Goal: Transaction & Acquisition: Subscribe to service/newsletter

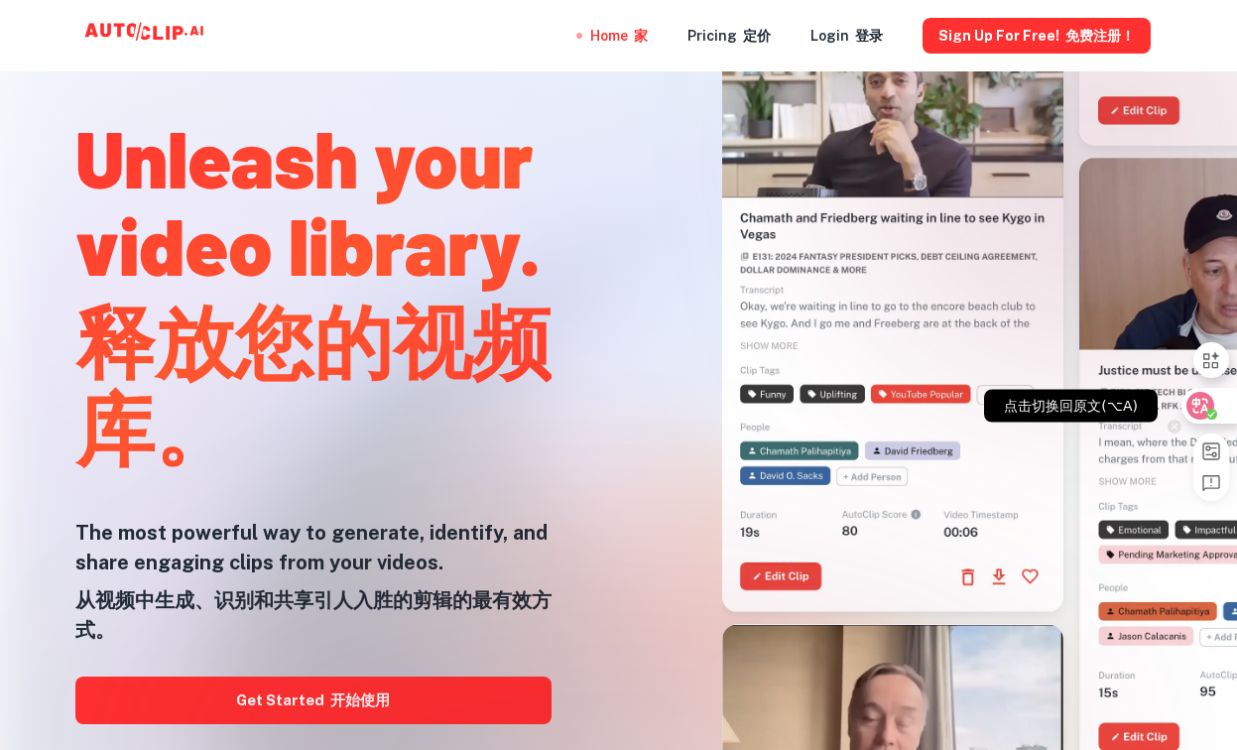
click at [1192, 416] on icon at bounding box center [1200, 406] width 28 height 28
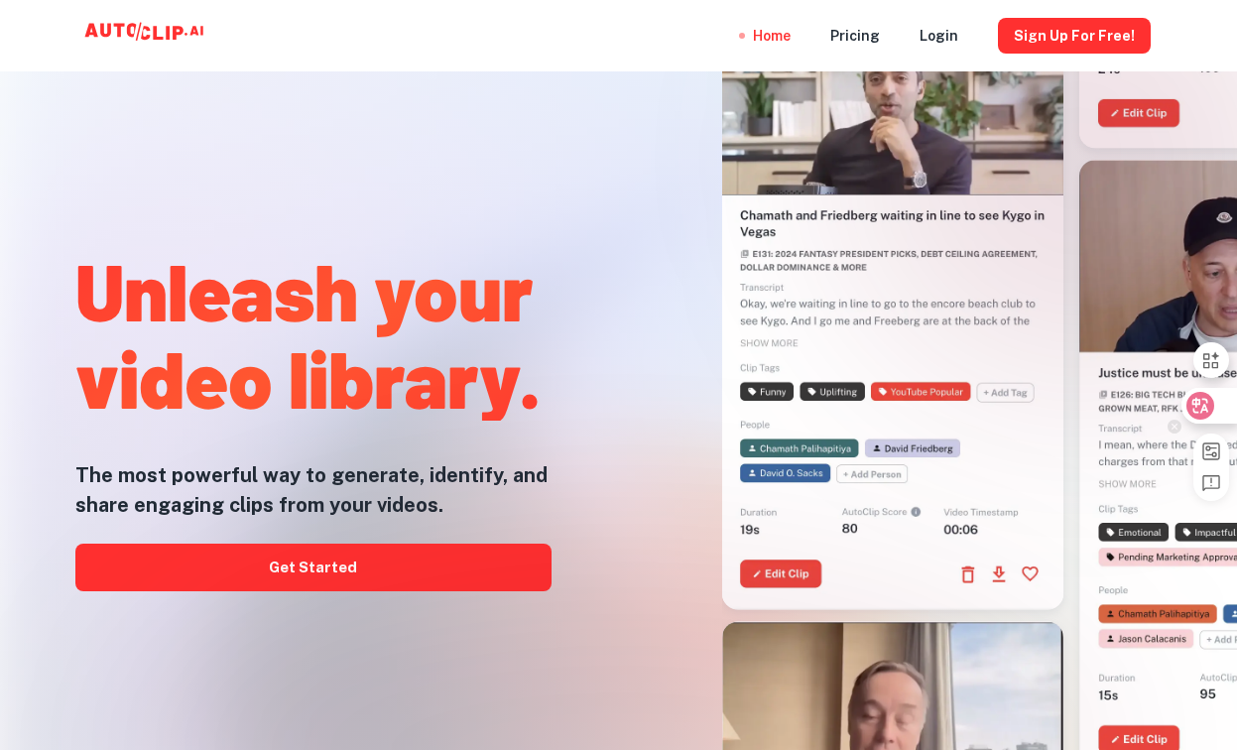
click at [1195, 416] on icon at bounding box center [1200, 406] width 28 height 28
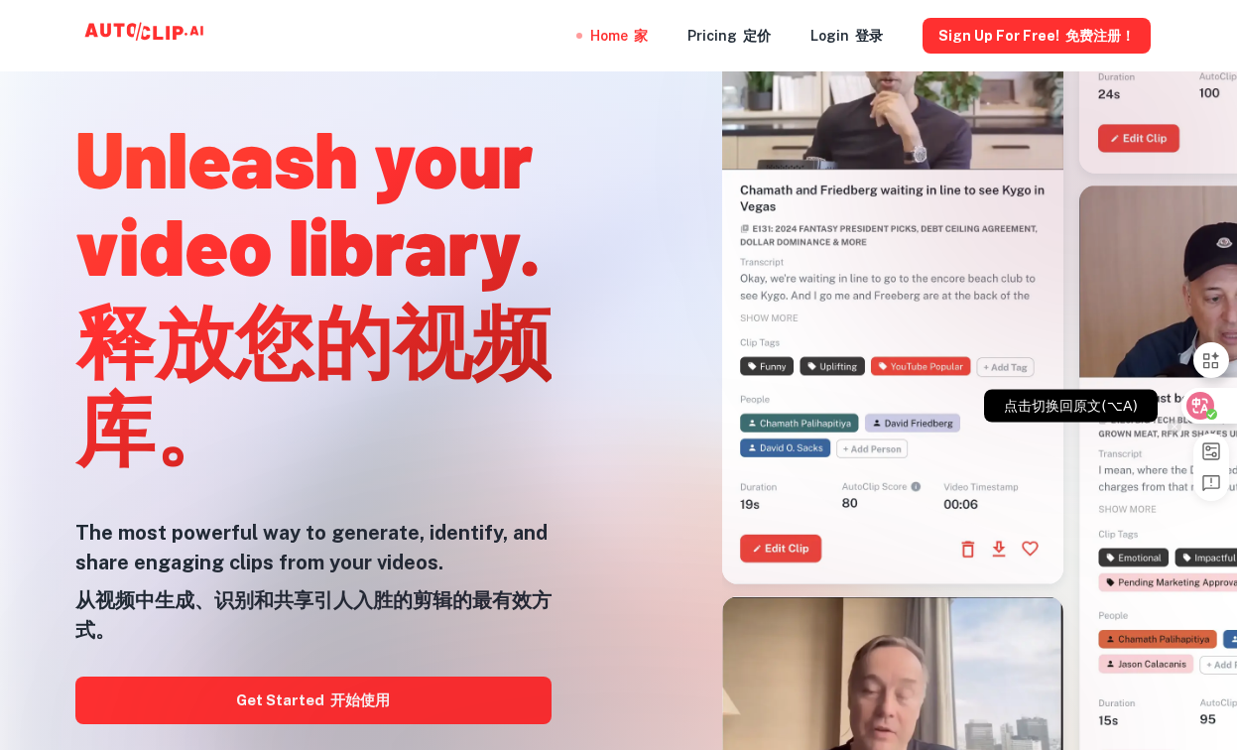
click at [1195, 416] on icon at bounding box center [1200, 406] width 28 height 28
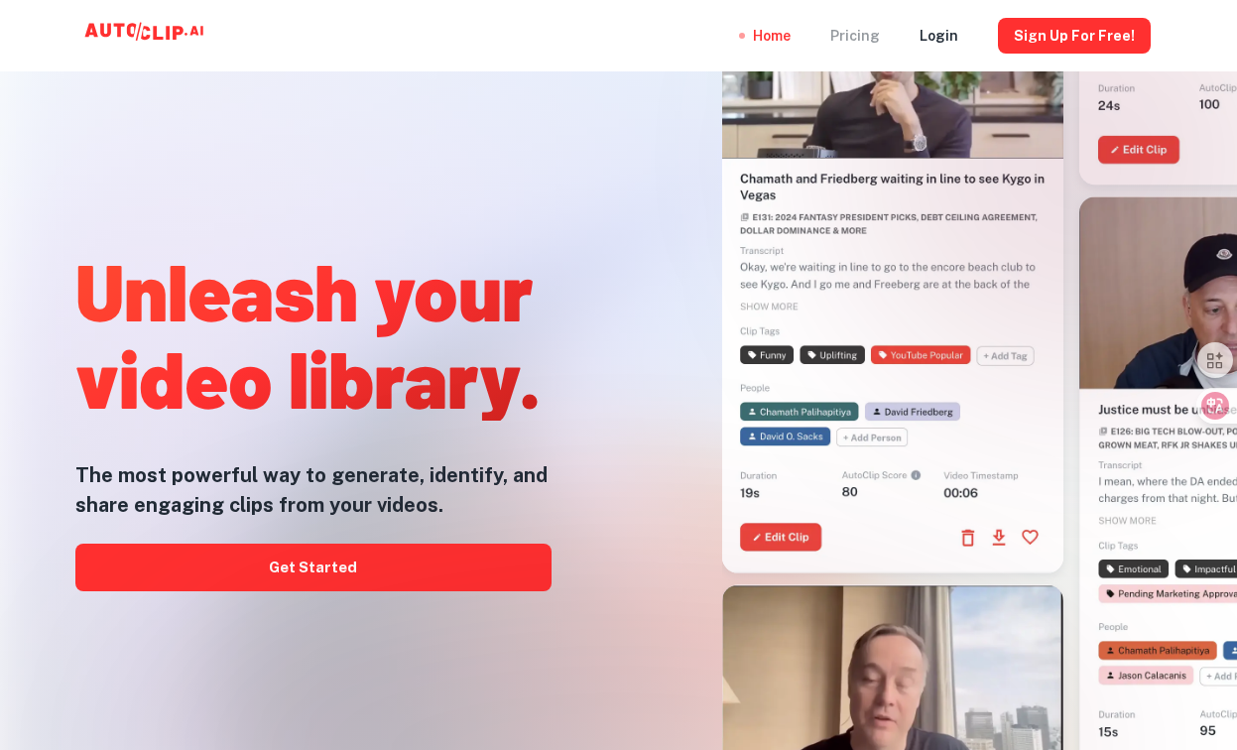
click at [867, 44] on div "Pricing" at bounding box center [855, 35] width 50 height 71
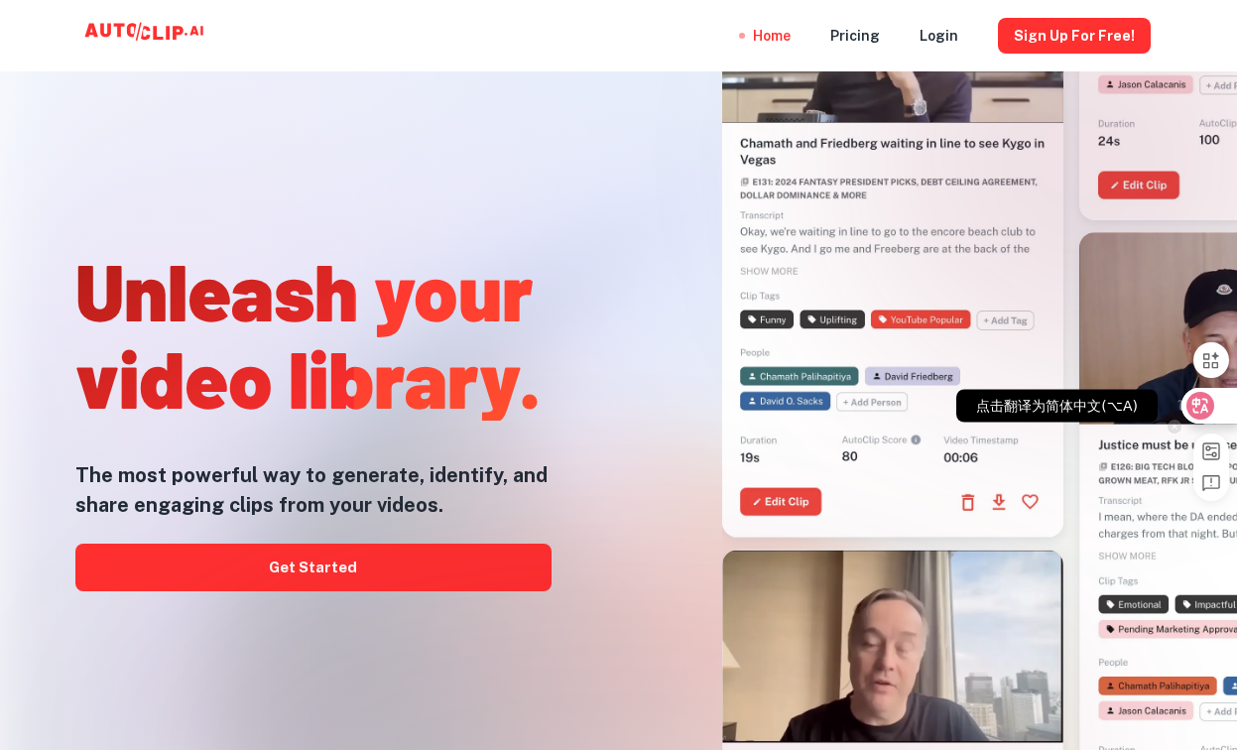
click at [1203, 419] on icon at bounding box center [1200, 406] width 28 height 28
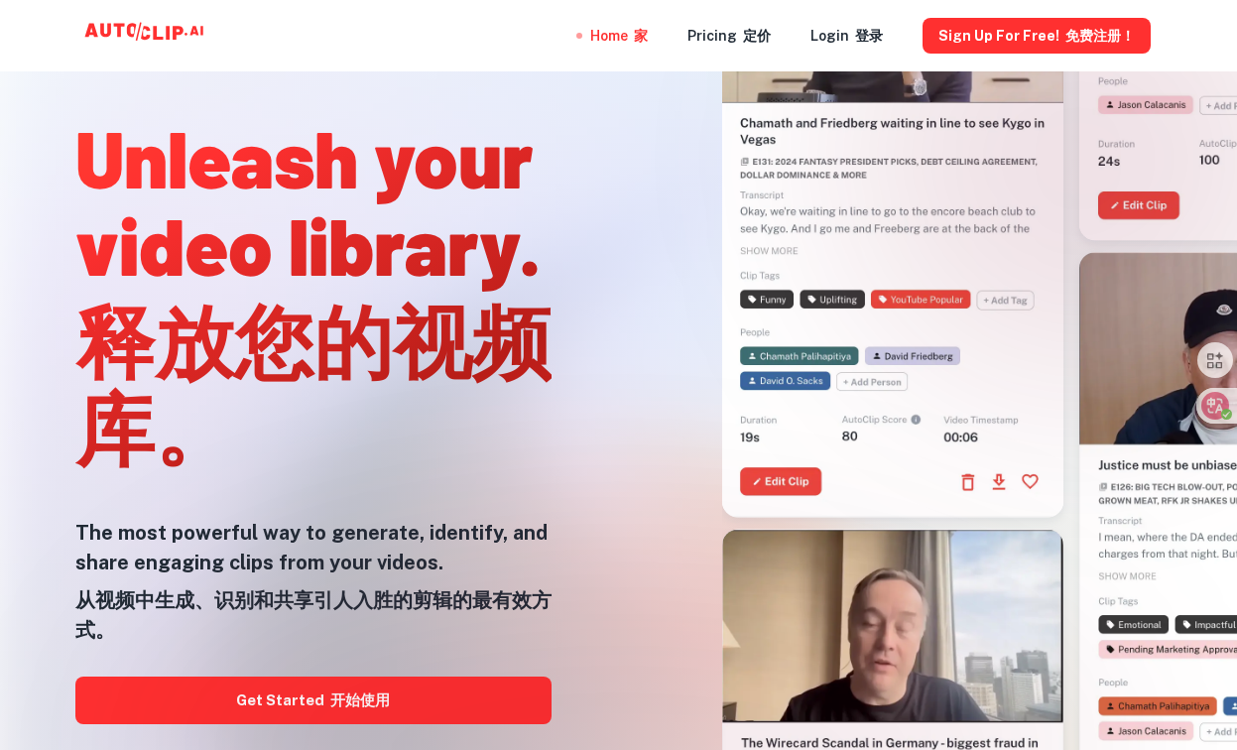
click at [402, 705] on div at bounding box center [619, 749] width 990 height 397
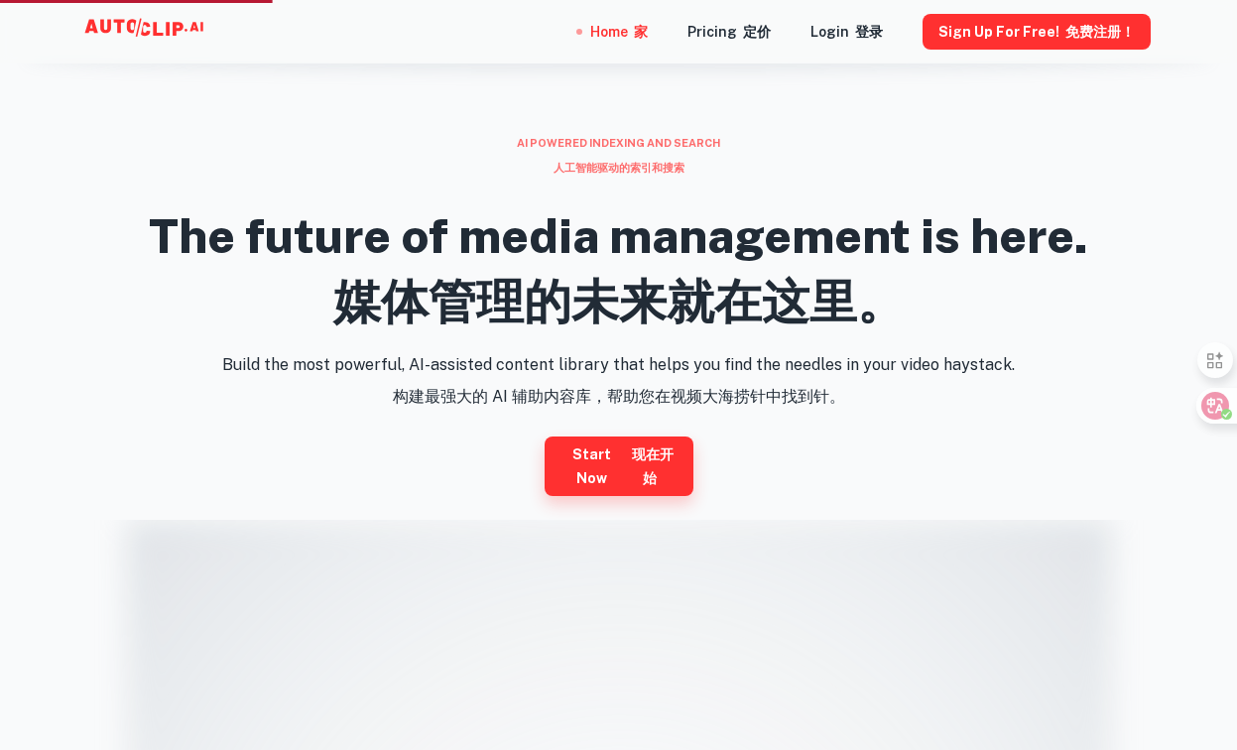
scroll to position [790, 0]
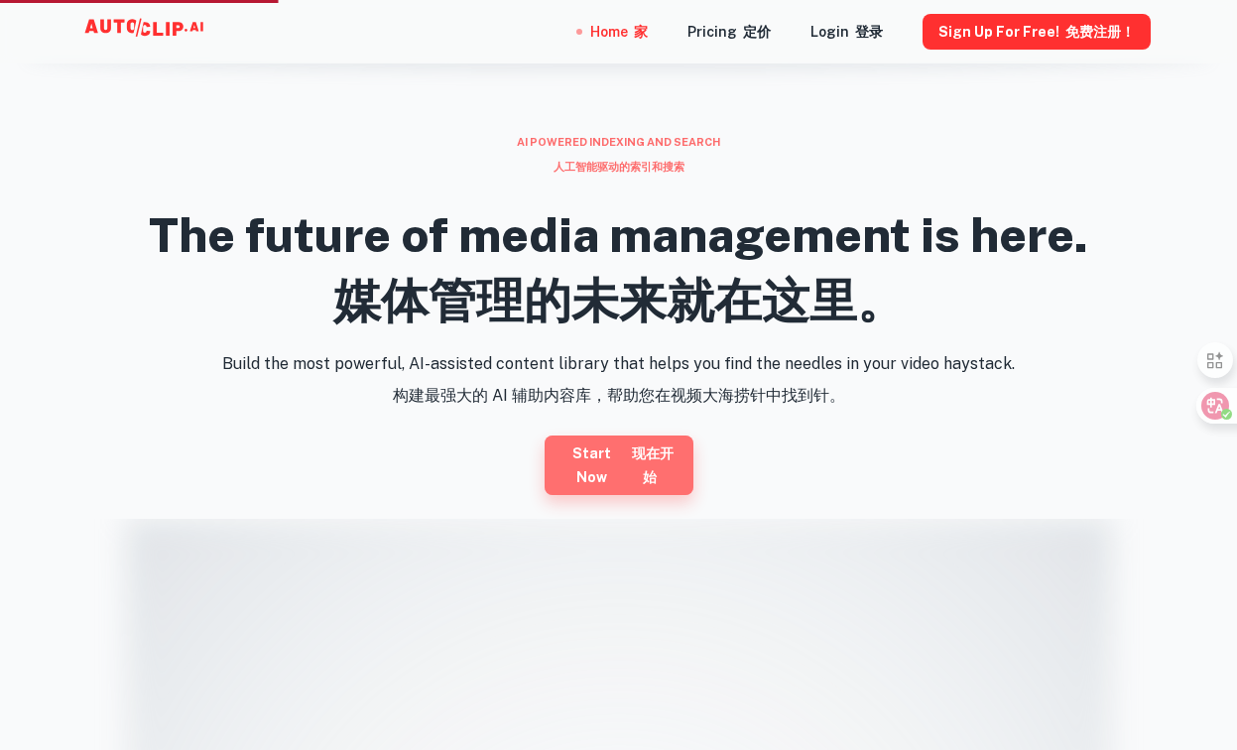
click at [648, 490] on link "Start now 现在开始" at bounding box center [618, 465] width 149 height 60
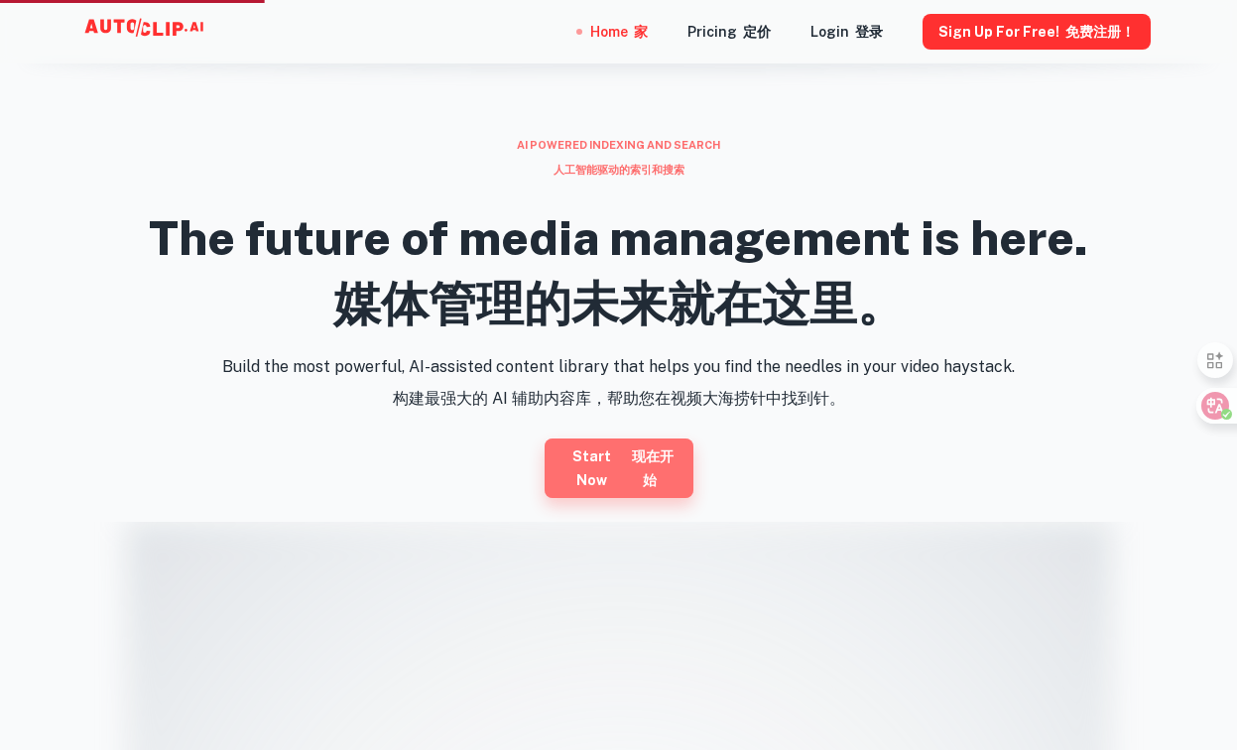
click at [640, 479] on font "现在开始" at bounding box center [650, 468] width 54 height 48
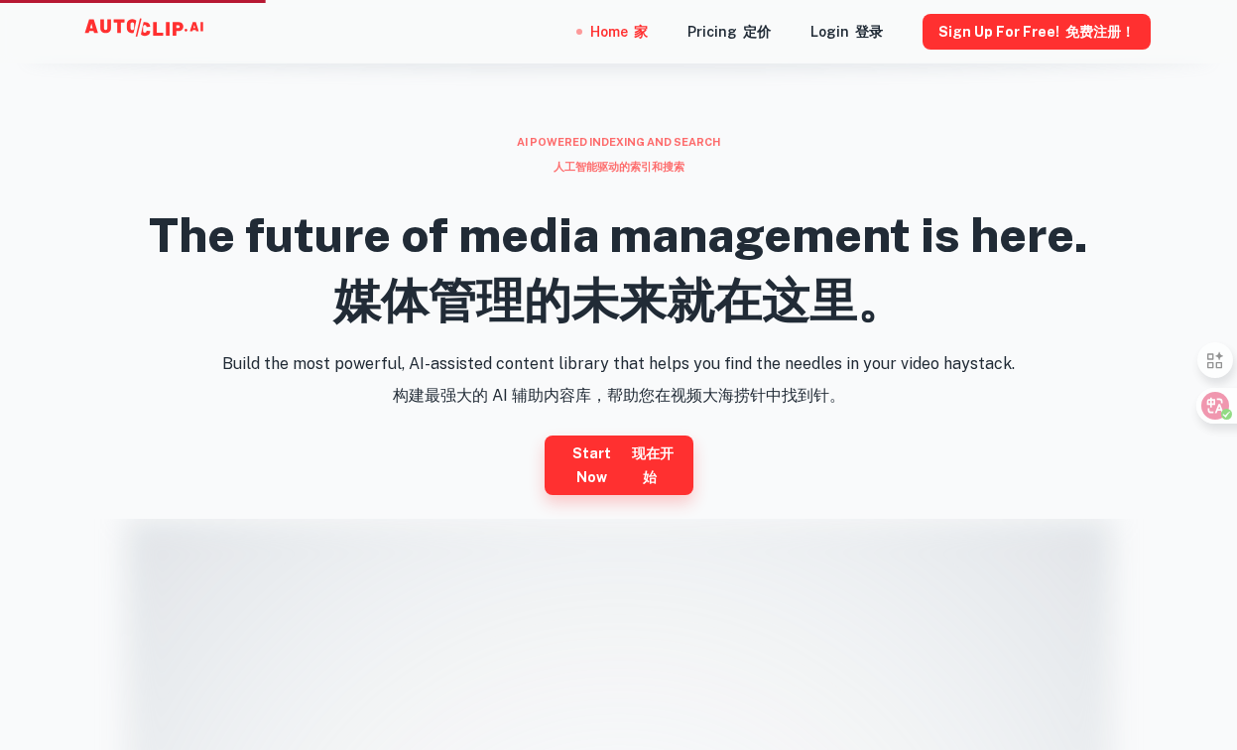
click at [658, 477] on font "现在开始" at bounding box center [650, 465] width 54 height 48
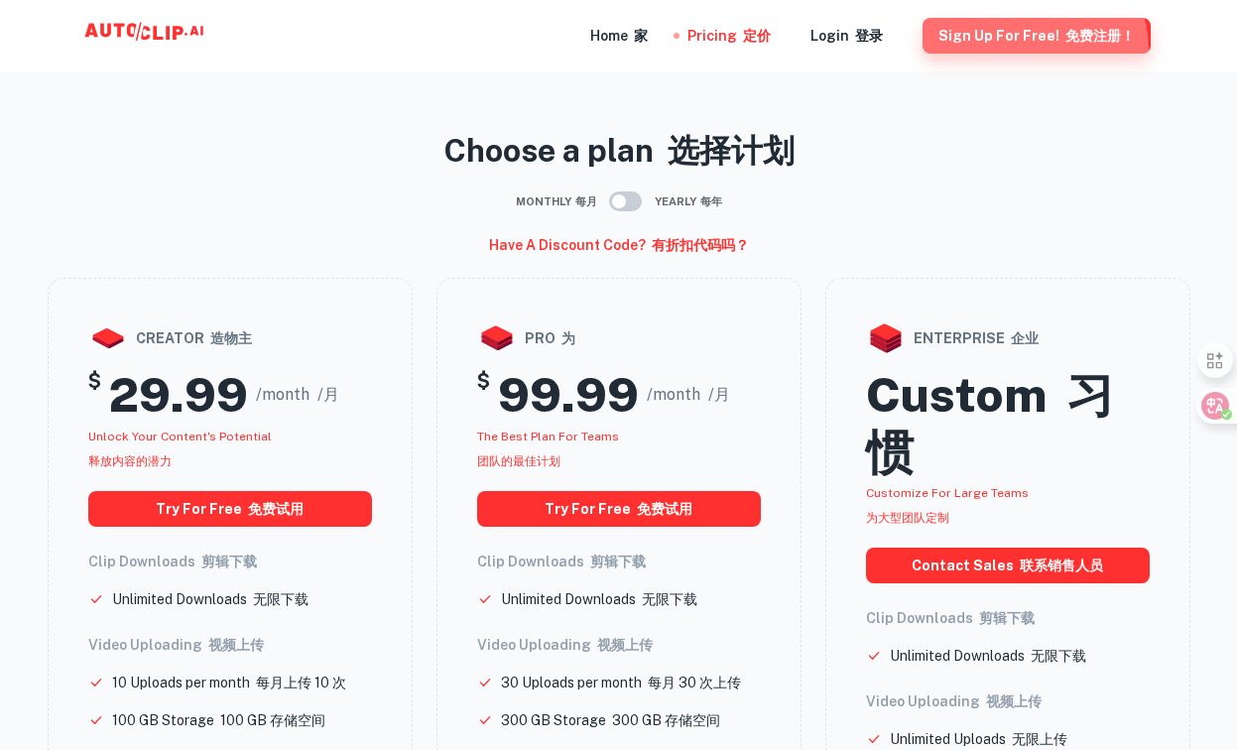
click at [1028, 50] on button "Sign Up for free! 免费注册！" at bounding box center [1036, 36] width 228 height 36
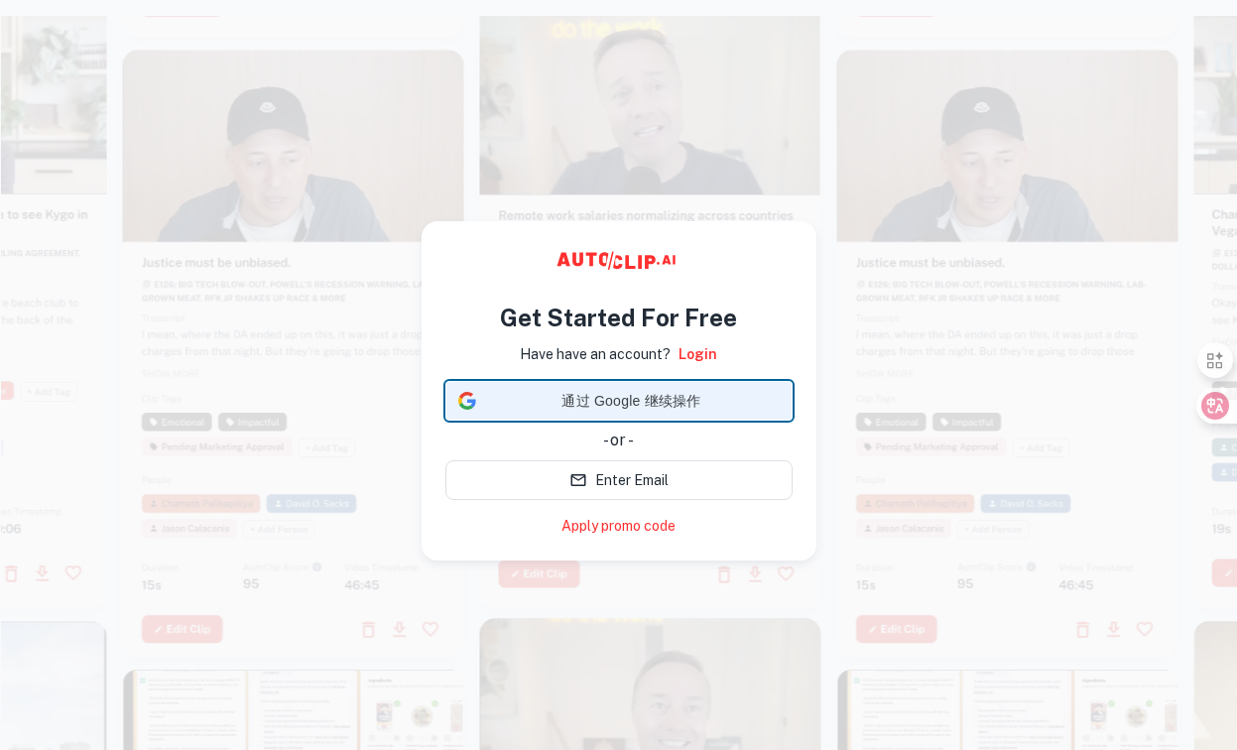
click at [714, 396] on span "通过 Google 继续操作" at bounding box center [632, 401] width 296 height 21
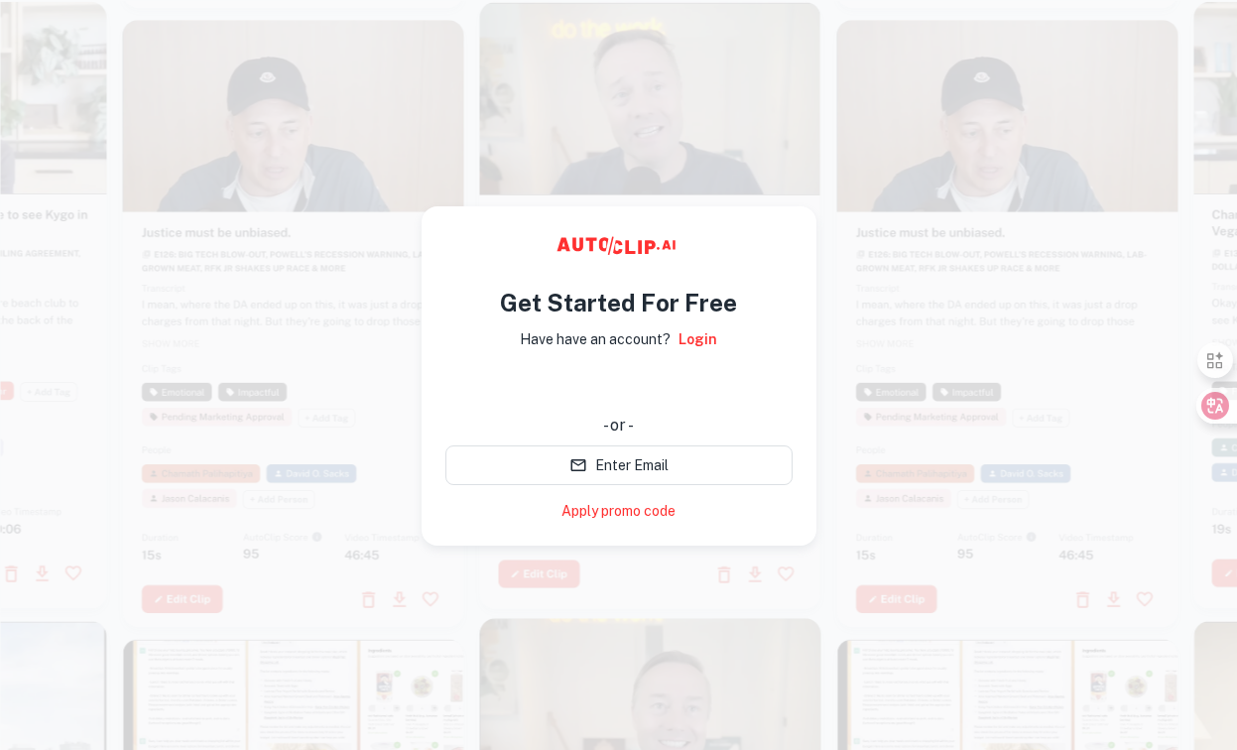
scroll to position [16, 0]
